Goal: Find specific page/section

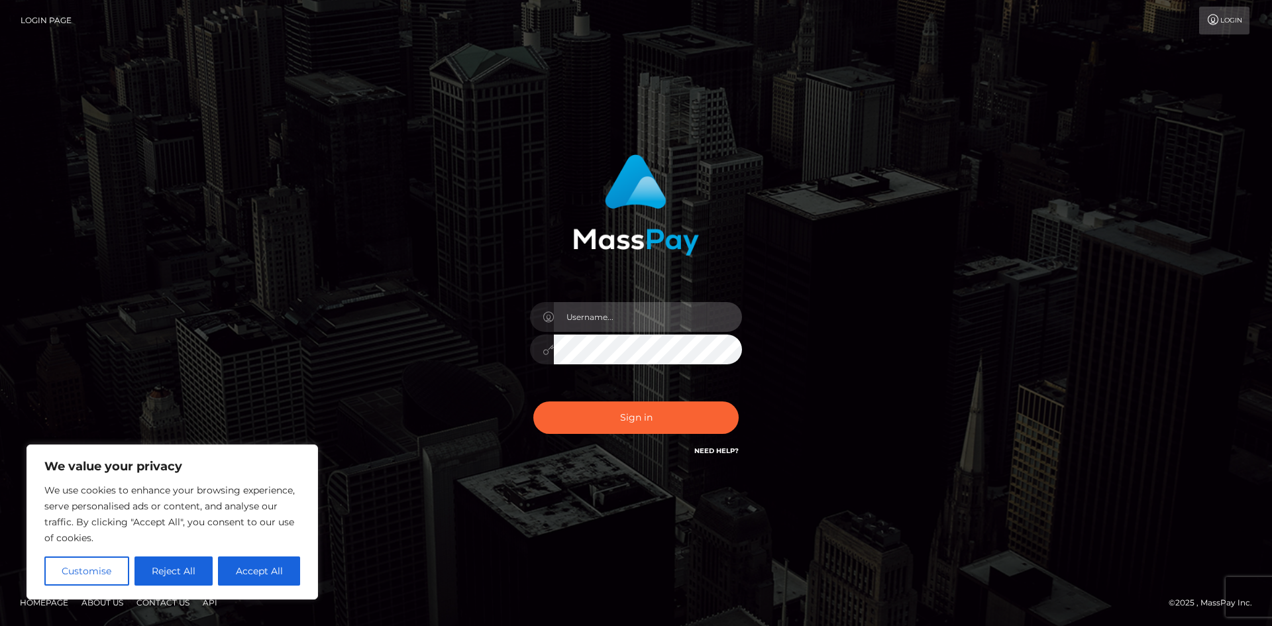
click at [618, 317] on input "text" at bounding box center [648, 317] width 188 height 30
click at [625, 321] on input "text" at bounding box center [648, 317] width 188 height 30
type input "6"
click at [389, 274] on div "Sign in" at bounding box center [635, 312] width 755 height 337
click at [625, 329] on input "text" at bounding box center [648, 317] width 188 height 30
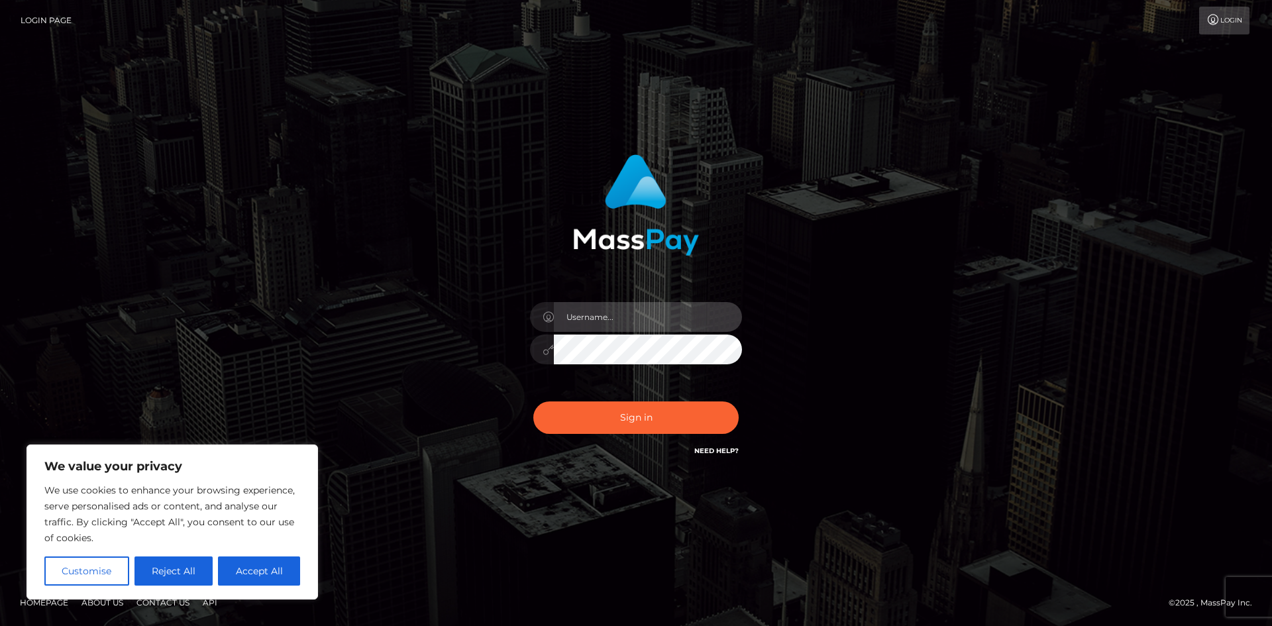
type input "paymentsupportteam"
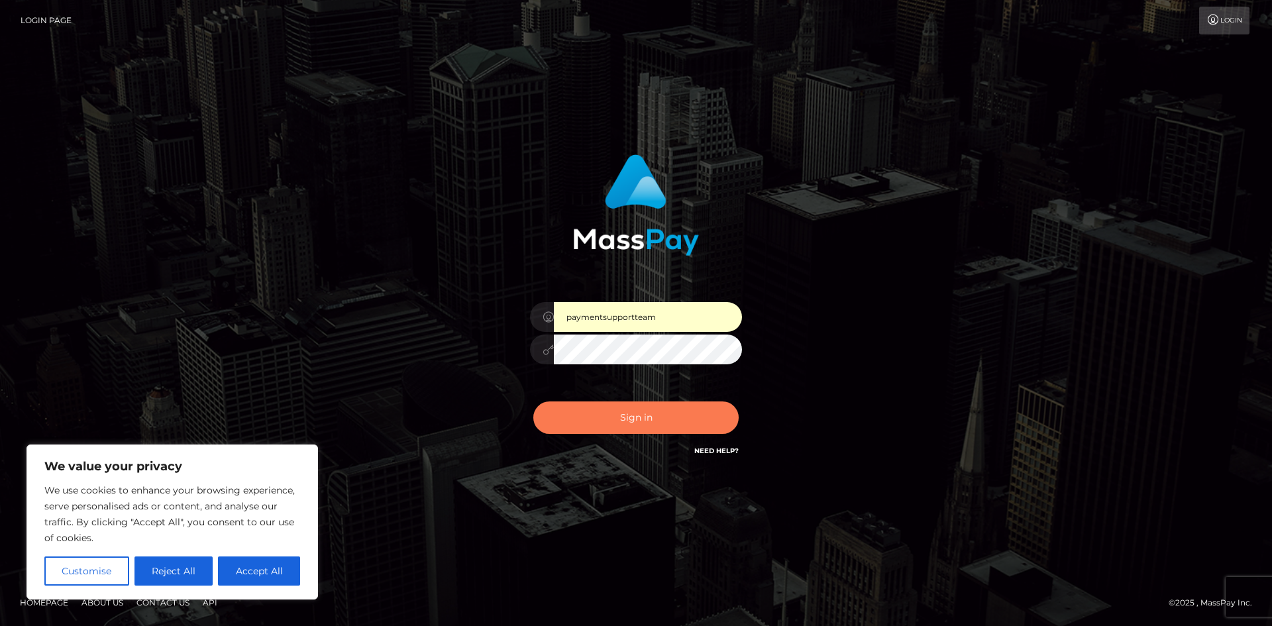
click at [640, 402] on button "Sign in" at bounding box center [635, 417] width 205 height 32
click at [639, 406] on div "Sign in Need Help?" at bounding box center [636, 422] width 232 height 59
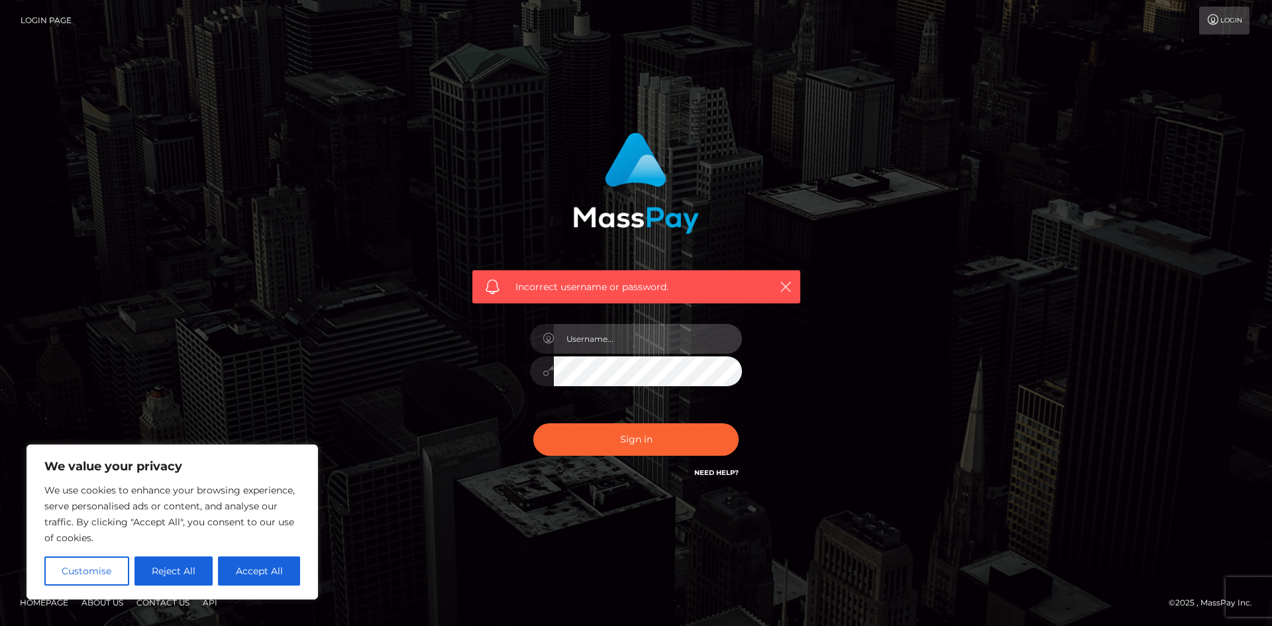
click at [592, 346] on input "text" at bounding box center [648, 339] width 188 height 30
type input "paymentsupportteam"
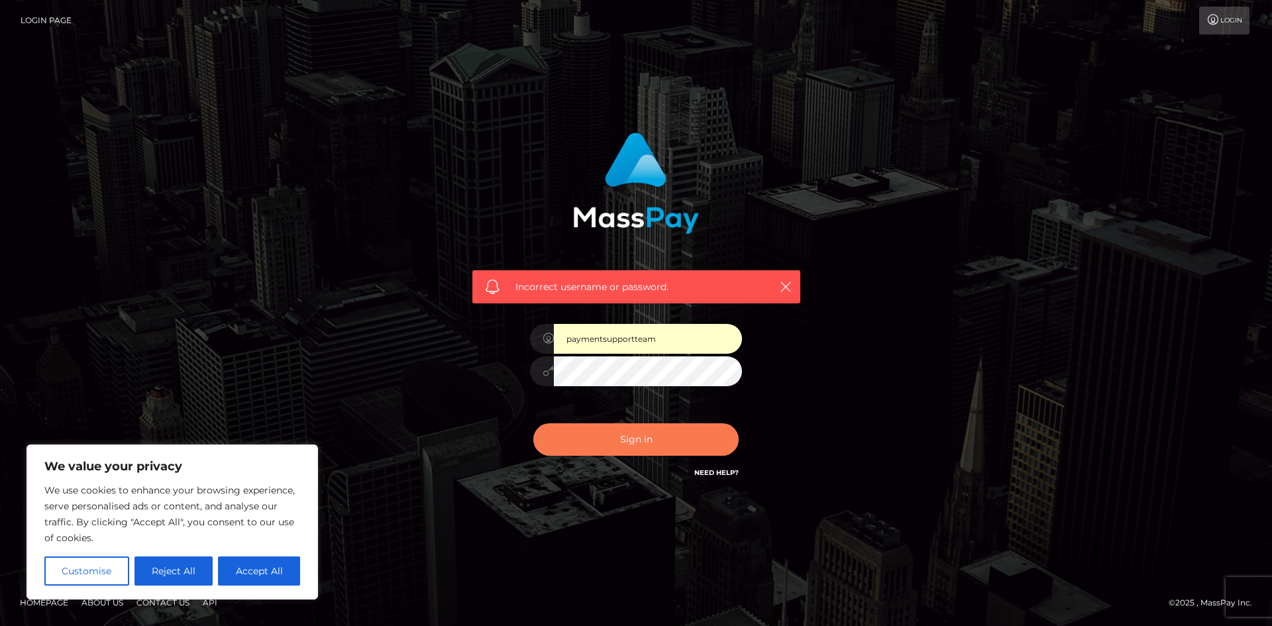
click at [638, 446] on button "Sign in" at bounding box center [635, 439] width 205 height 32
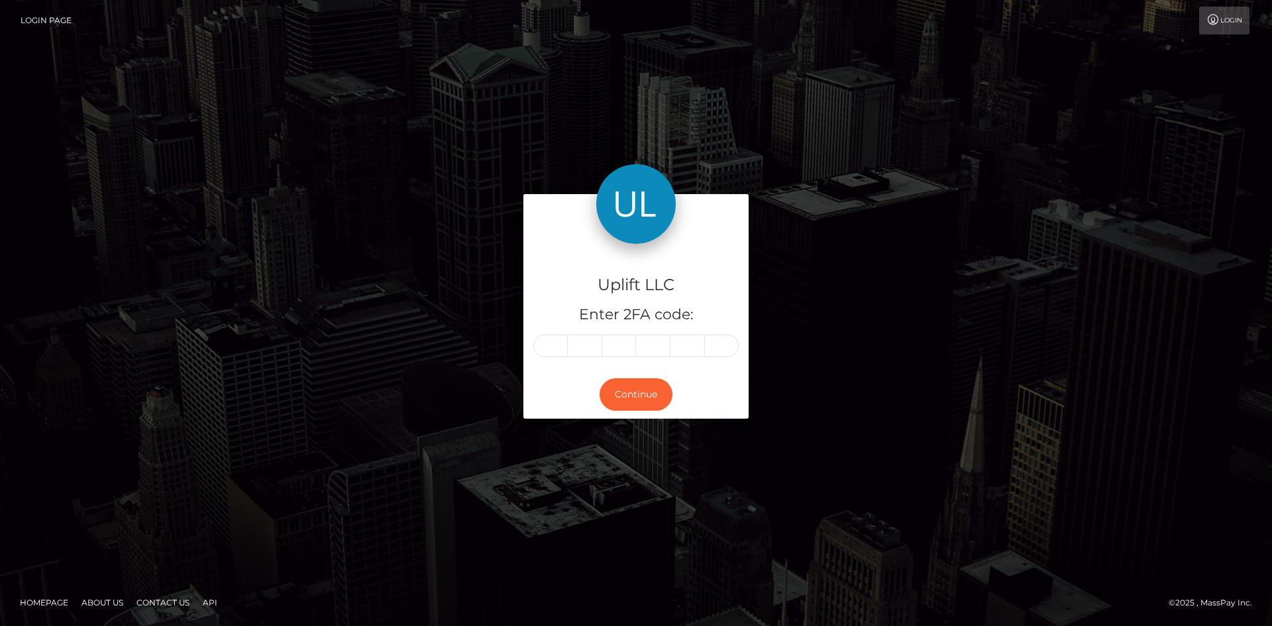
click at [554, 344] on span at bounding box center [554, 345] width 8 height 11
type input "5"
type input "7"
type input "6"
type input "2"
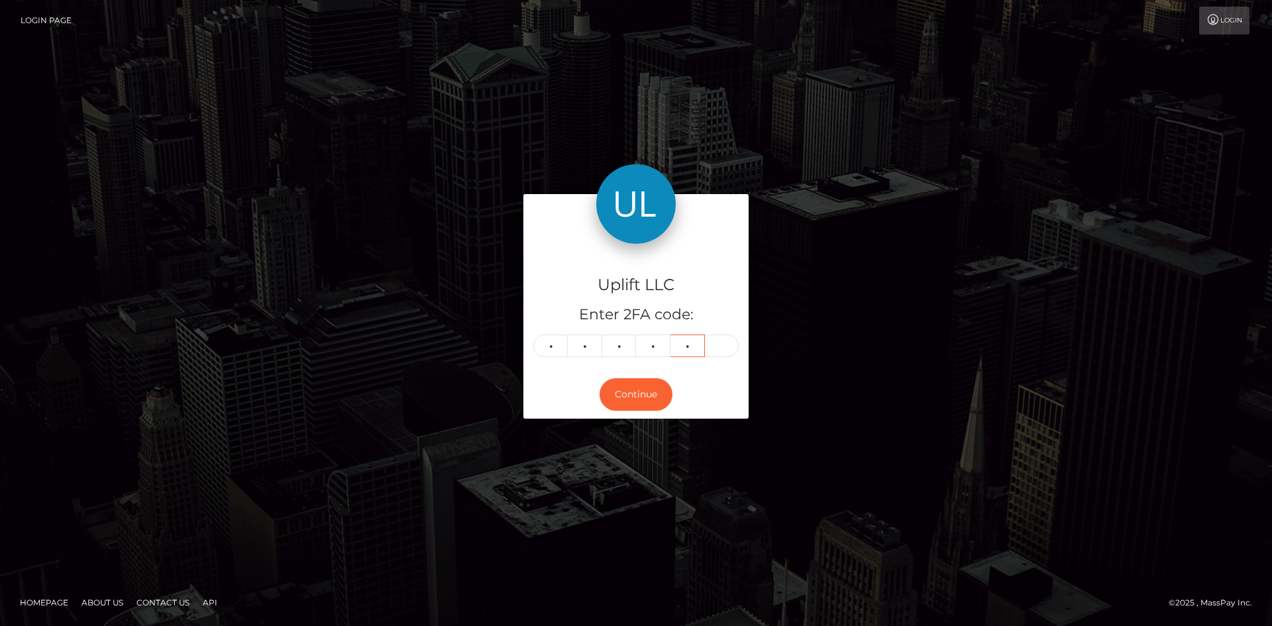
type input "1"
type input "0"
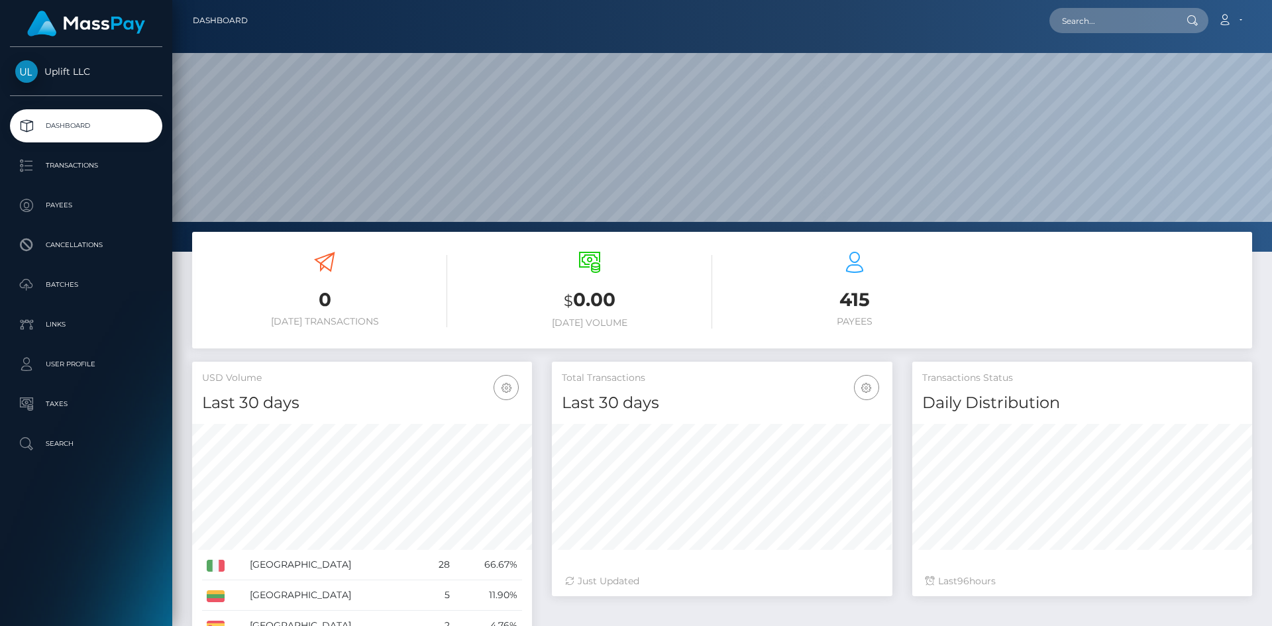
scroll to position [425, 340]
click at [85, 217] on link "Payees" at bounding box center [86, 205] width 152 height 33
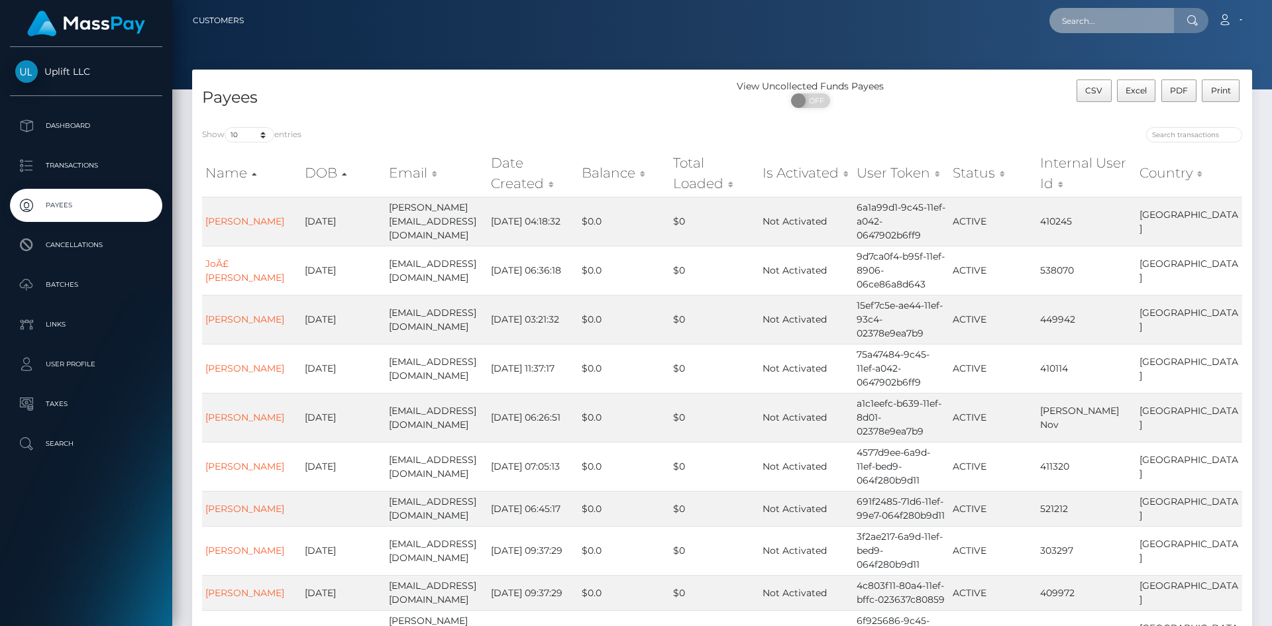
click at [1086, 11] on input "text" at bounding box center [1111, 20] width 125 height 25
paste input "280442"
type input "280442"
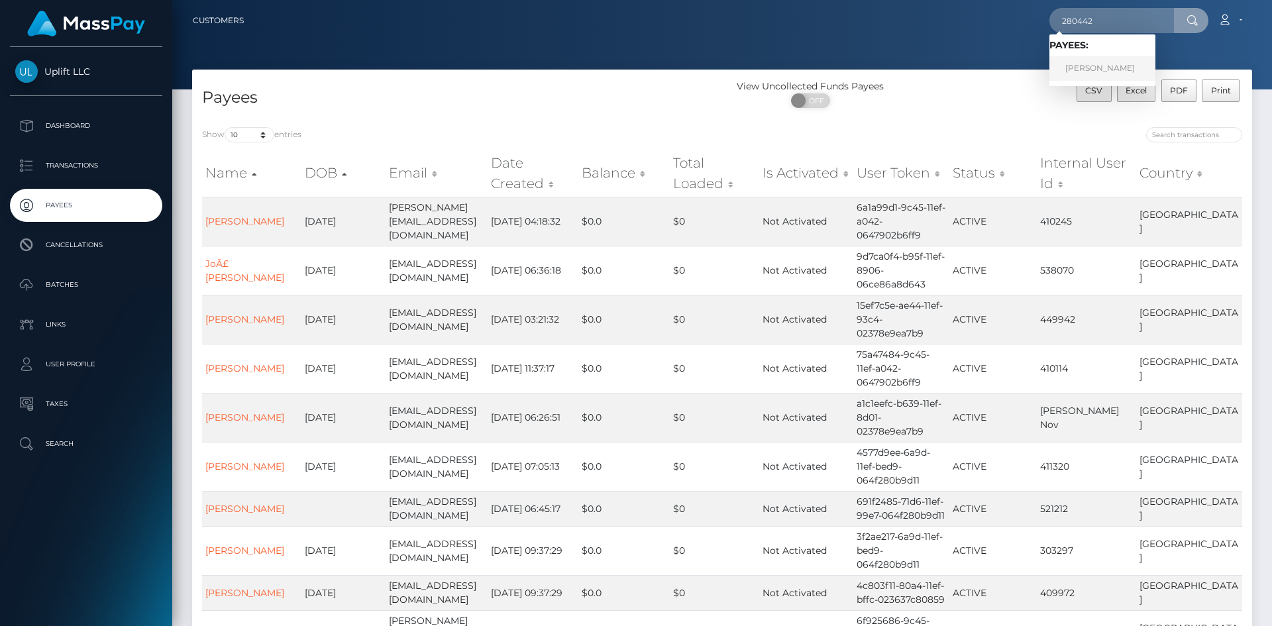
click at [1086, 64] on link "Andrei Udrescu" at bounding box center [1102, 68] width 106 height 25
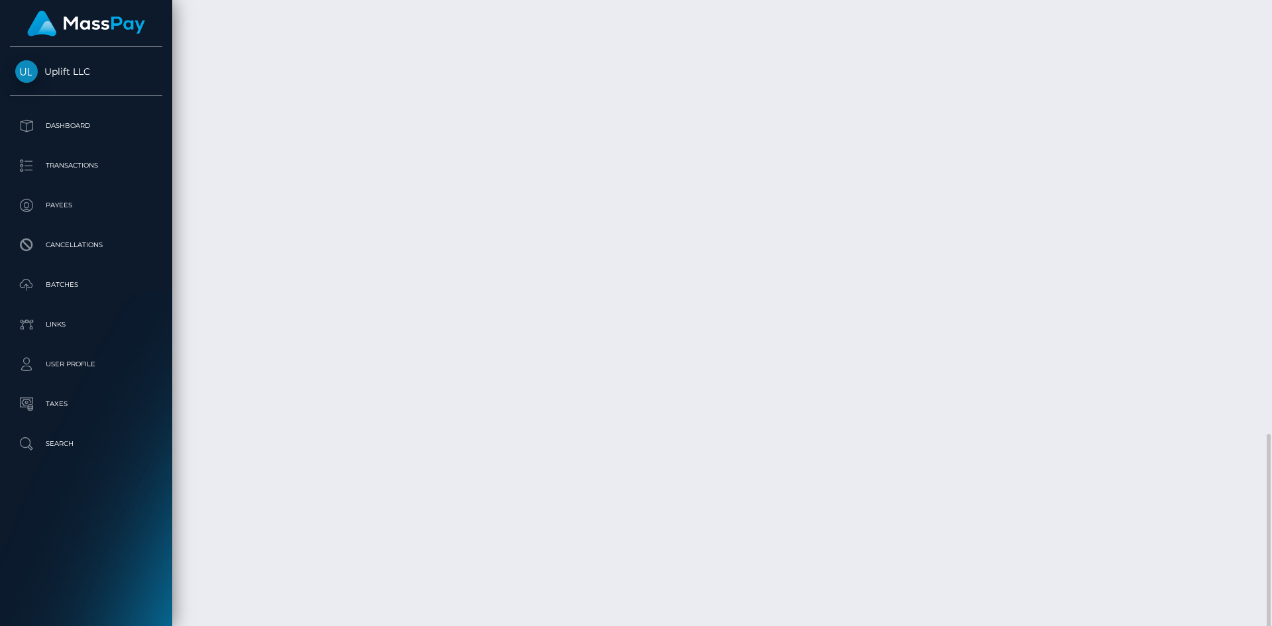
scroll to position [1095, 0]
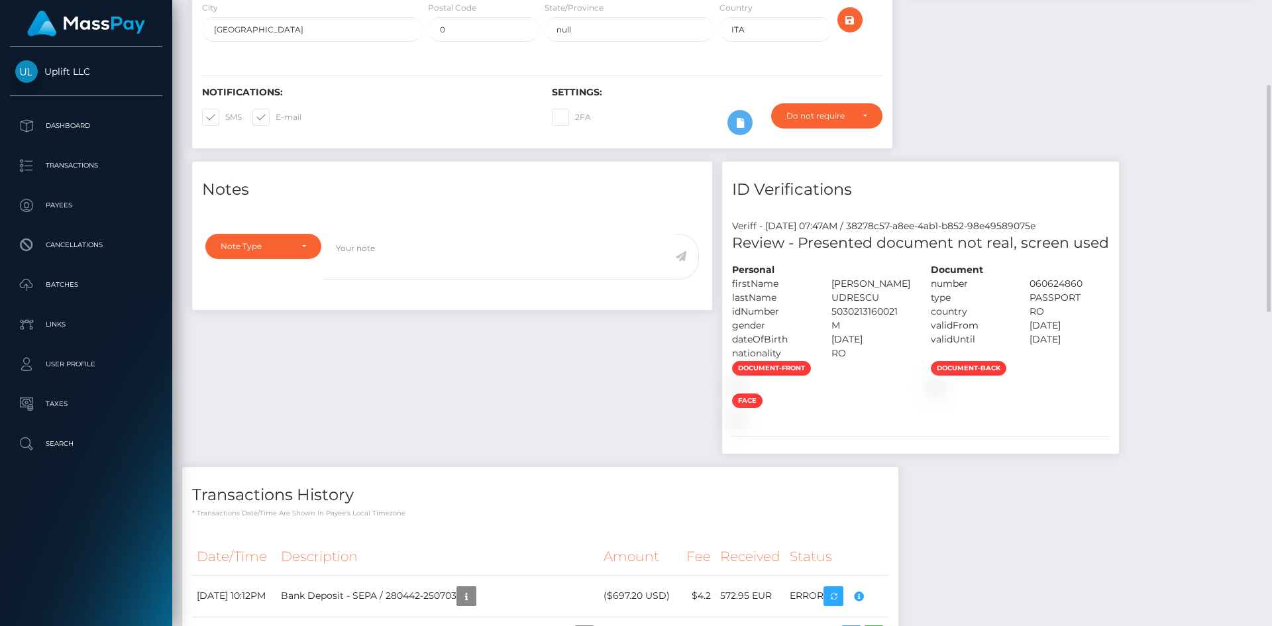
scroll to position [0, 0]
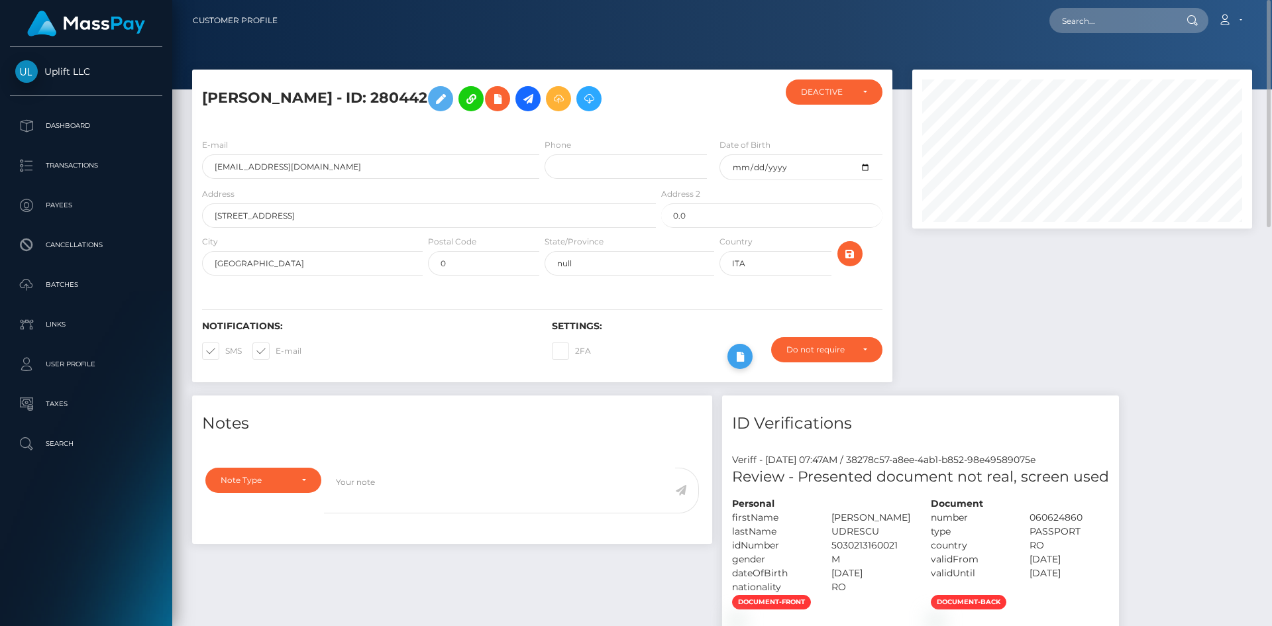
click at [739, 359] on icon at bounding box center [740, 356] width 16 height 17
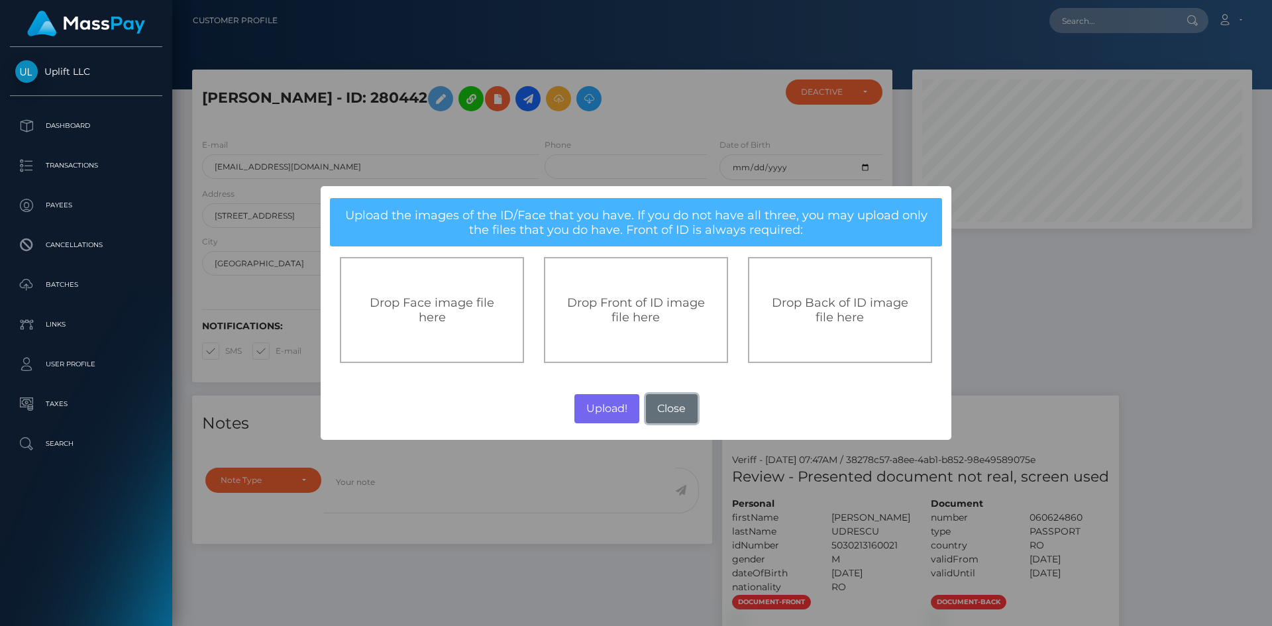
click at [675, 401] on button "Close" at bounding box center [672, 408] width 52 height 29
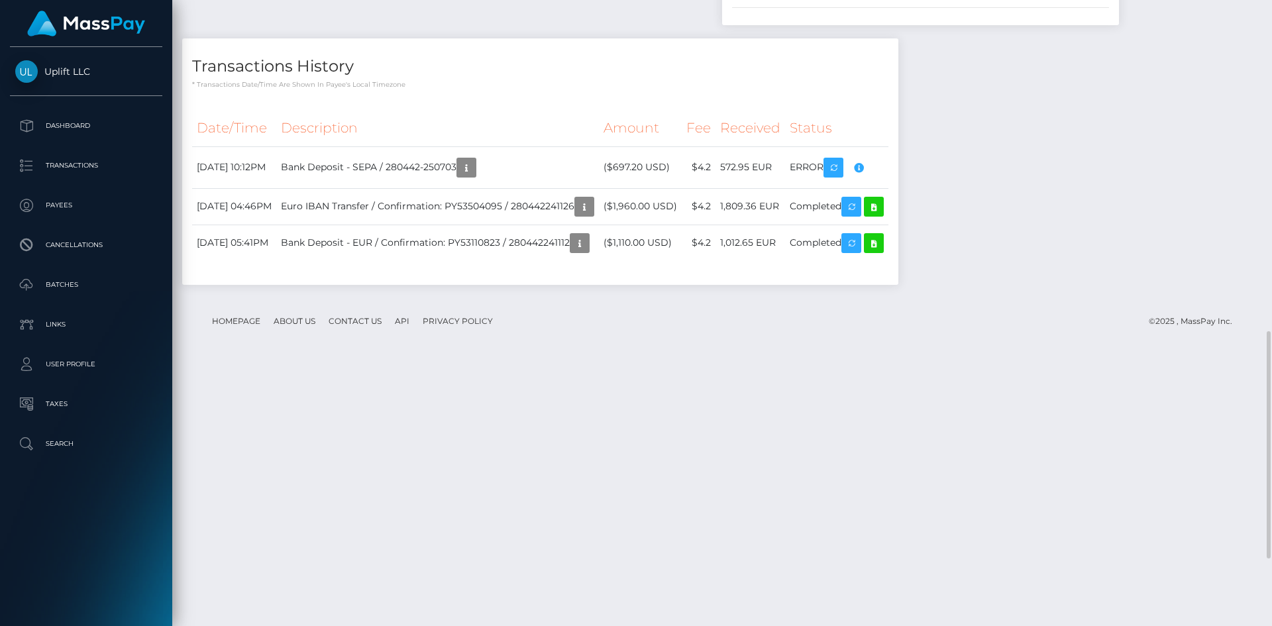
scroll to position [729, 0]
